Goal: Find contact information: Find contact information

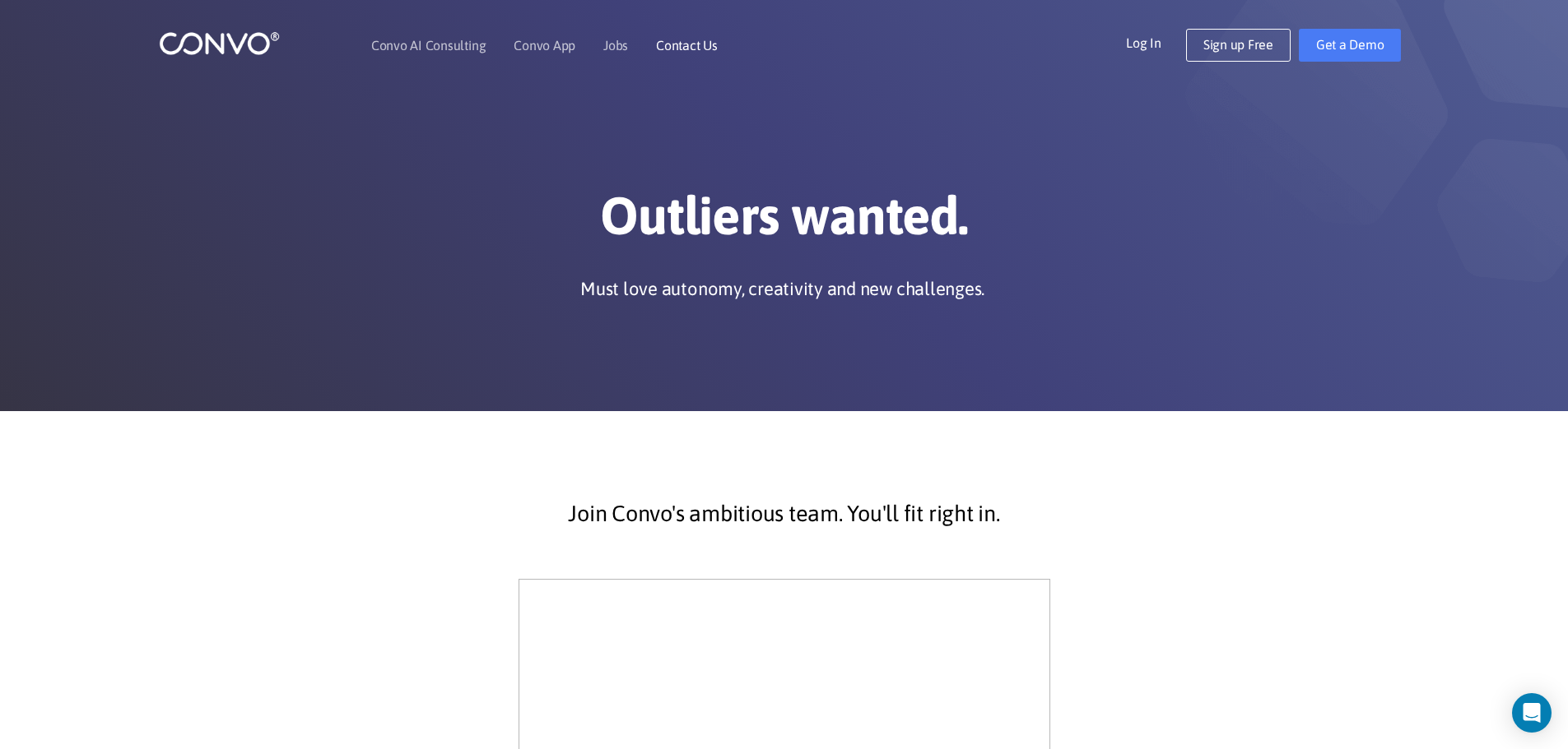
click at [693, 45] on link "Contact Us" at bounding box center [687, 45] width 62 height 13
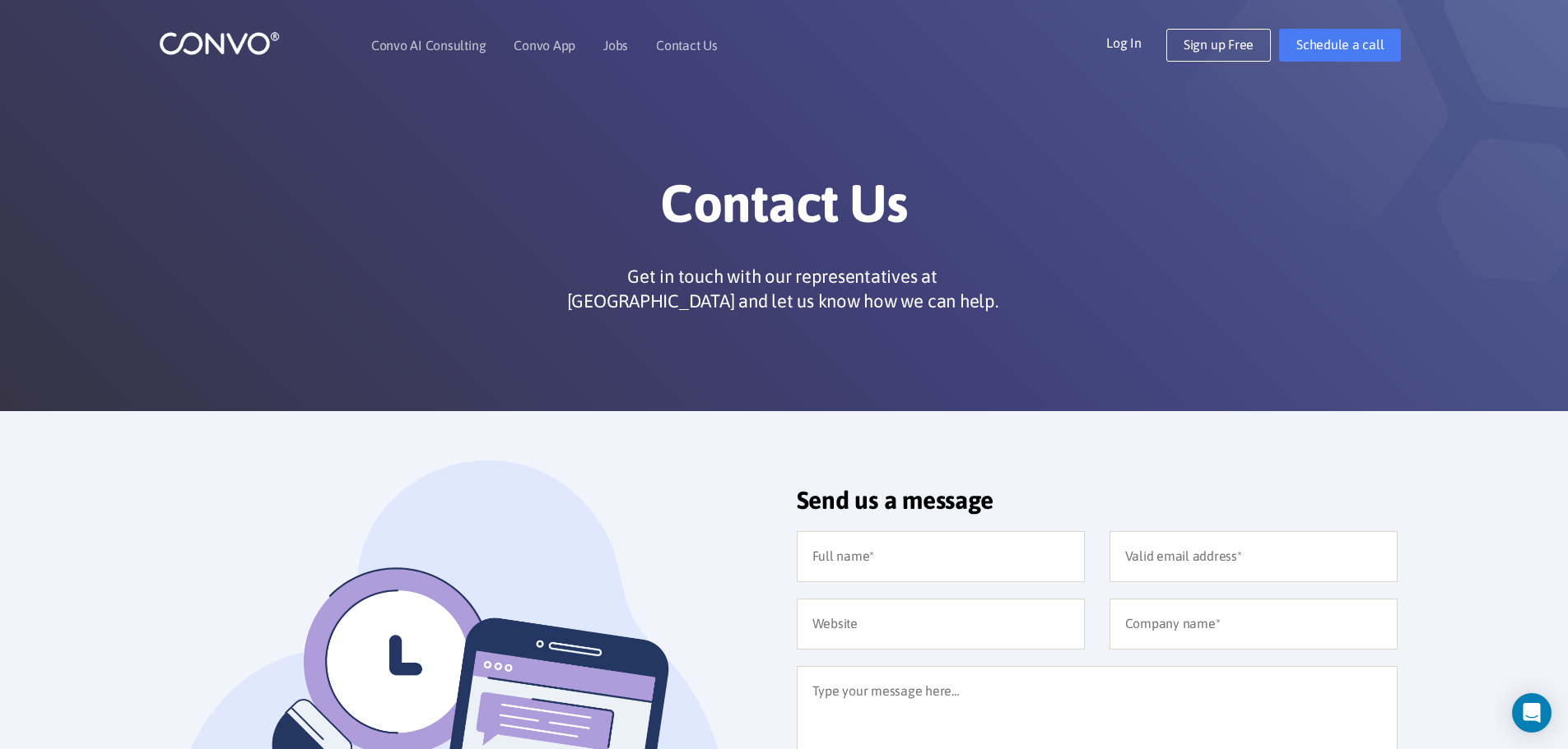
click at [252, 37] on img at bounding box center [220, 43] width 121 height 25
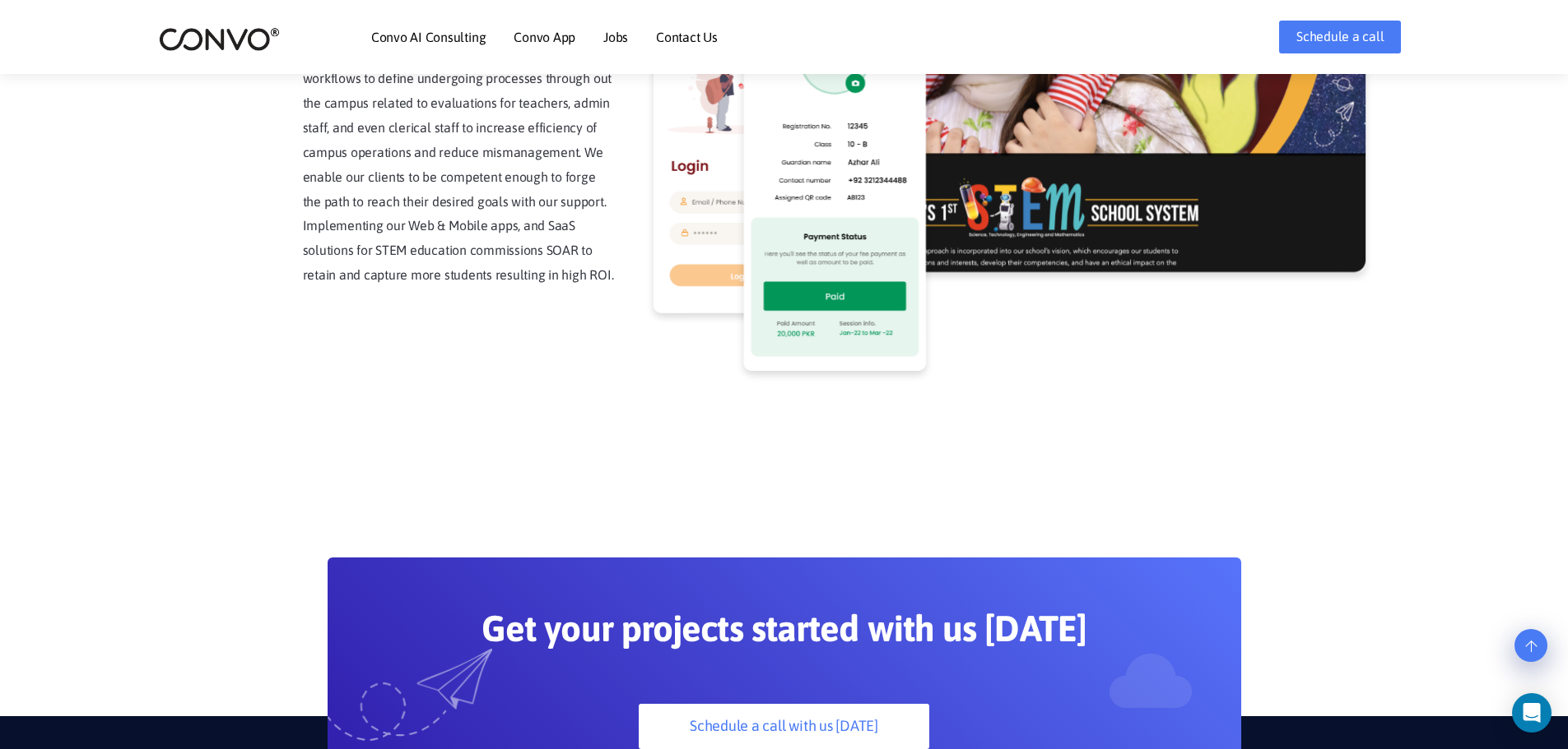
scroll to position [4623, 0]
